Goal: Task Accomplishment & Management: Manage account settings

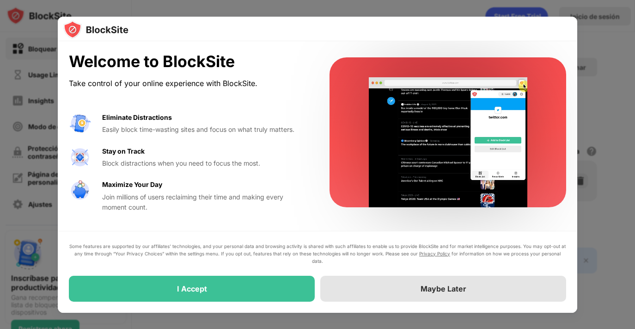
click at [375, 298] on div "Maybe Later" at bounding box center [443, 289] width 246 height 26
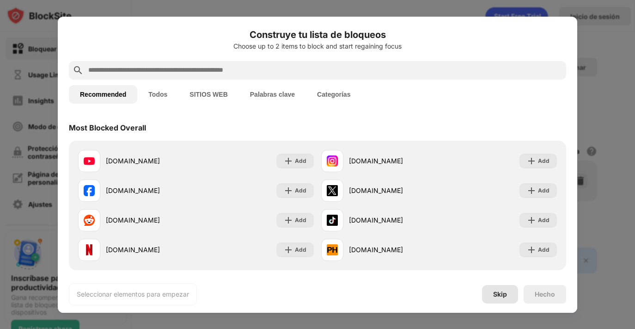
click at [499, 295] on div "Skip" at bounding box center [500, 293] width 14 height 7
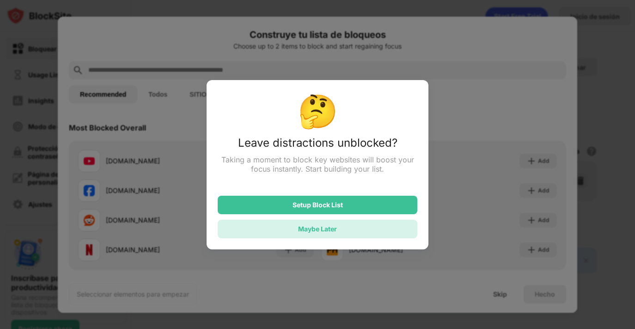
click at [328, 226] on div "Maybe Later" at bounding box center [318, 229] width 200 height 18
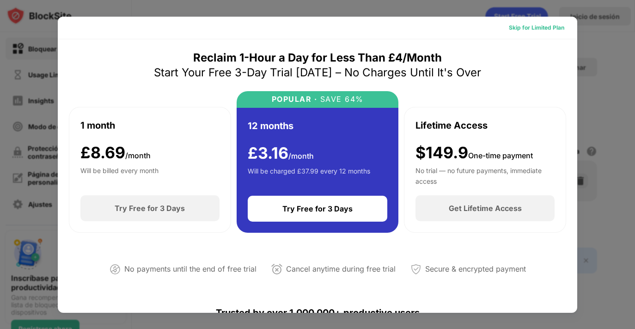
click at [546, 25] on div "Skip for Limited Plan" at bounding box center [536, 27] width 55 height 9
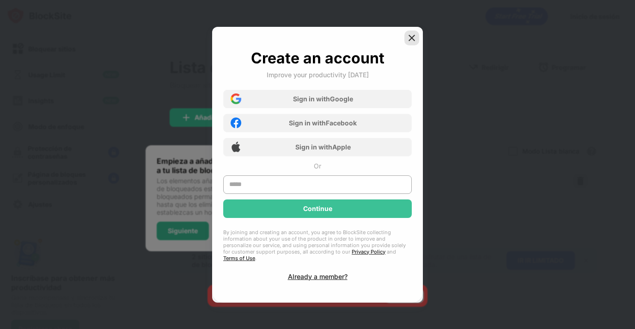
click at [410, 40] on img at bounding box center [411, 37] width 9 height 9
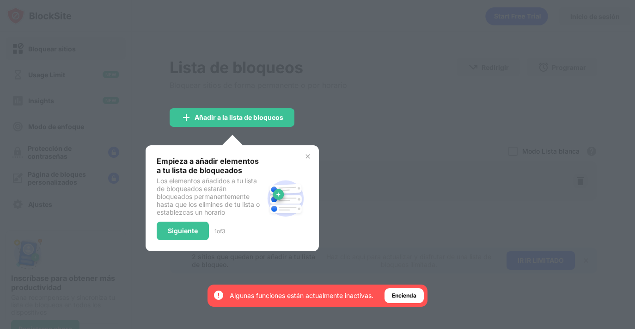
click at [428, 147] on div at bounding box center [317, 164] width 635 height 329
click at [499, 35] on div at bounding box center [317, 164] width 635 height 329
